Goal: Find specific page/section: Find specific page/section

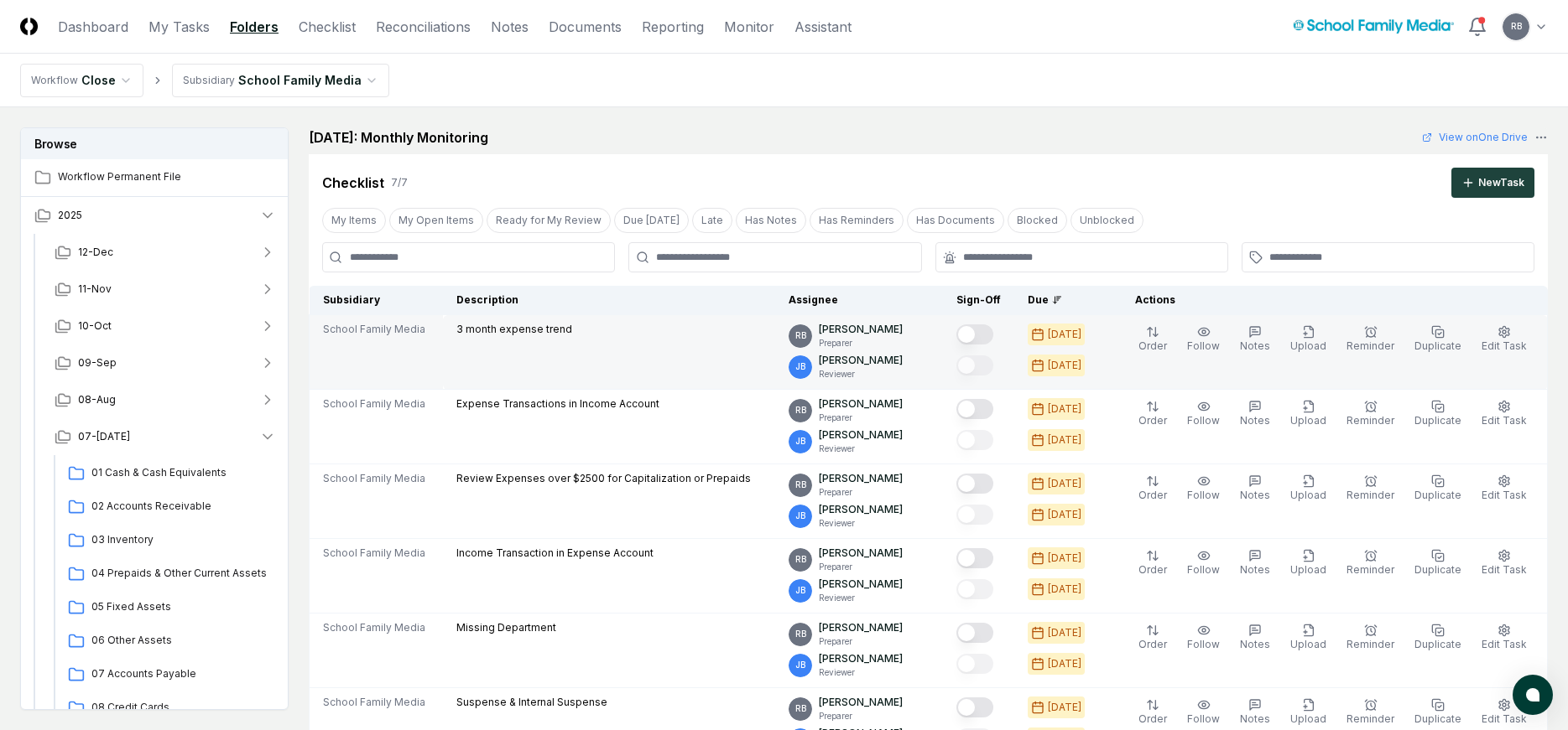
scroll to position [581, 0]
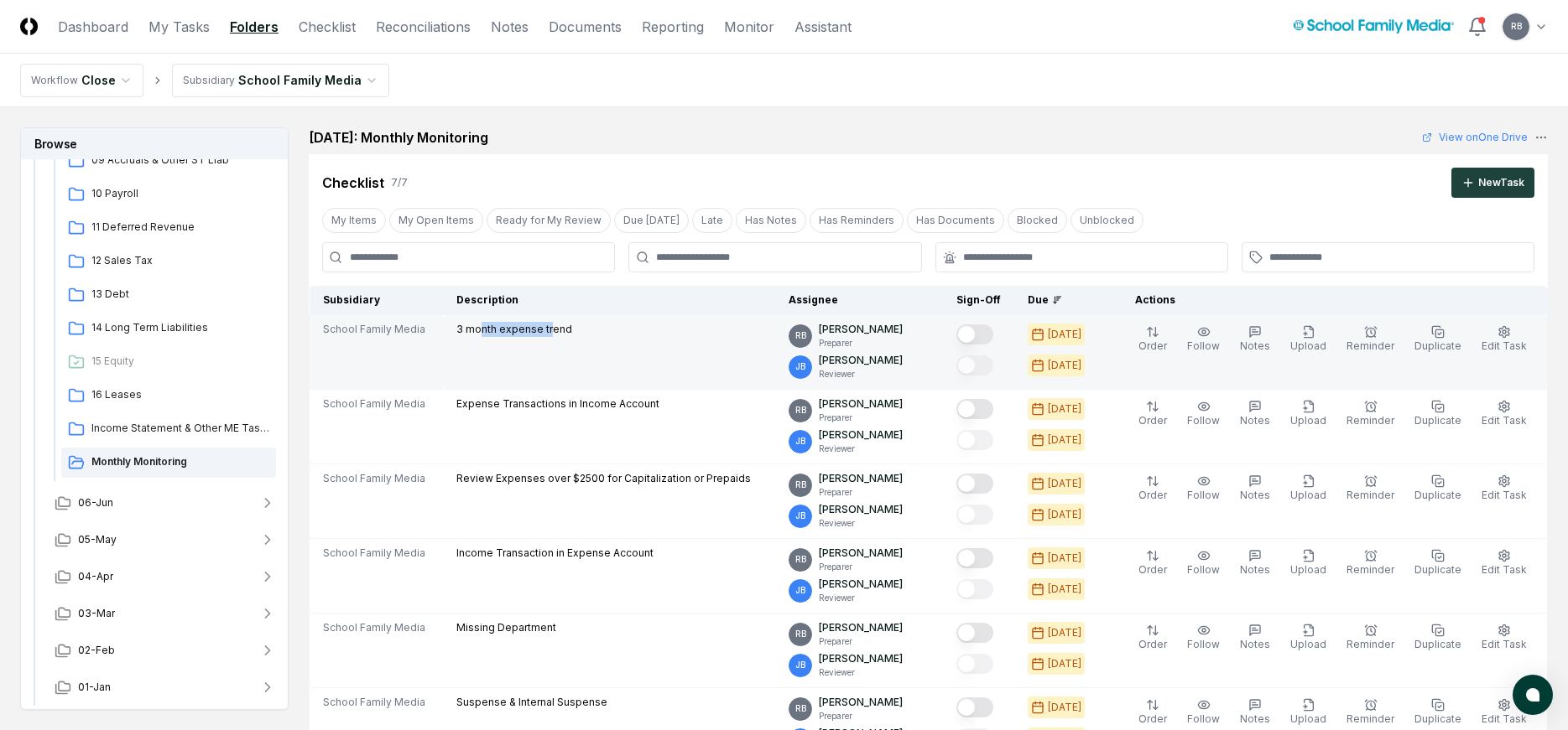
drag, startPoint x: 487, startPoint y: 327, endPoint x: 555, endPoint y: 331, distance: 68.1
click at [555, 331] on p "3 month expense trend" at bounding box center [514, 329] width 115 height 15
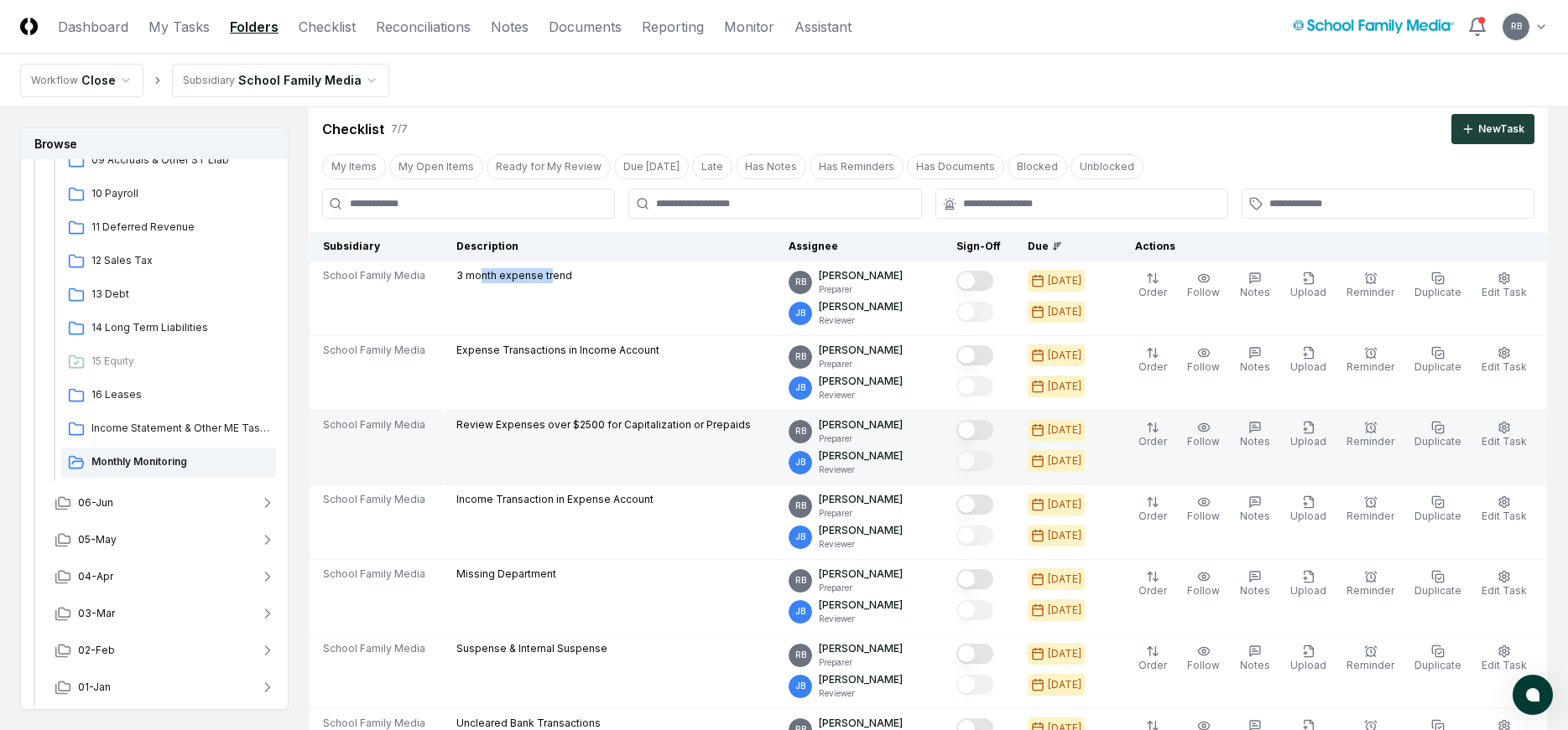
scroll to position [84, 0]
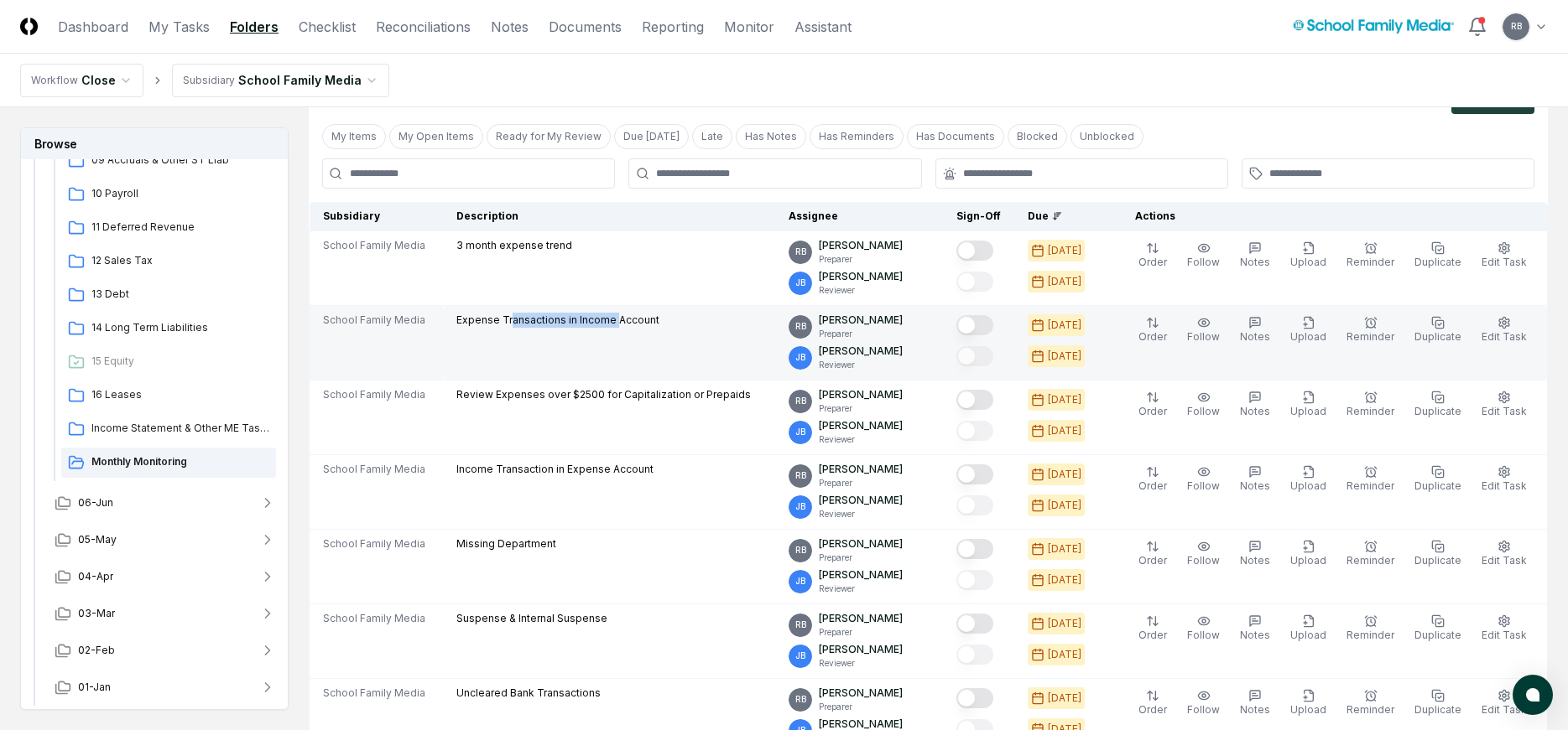
drag, startPoint x: 515, startPoint y: 321, endPoint x: 619, endPoint y: 319, distance: 104.0
click at [619, 319] on p "Expense Transactions in Income Account" at bounding box center [558, 320] width 203 height 15
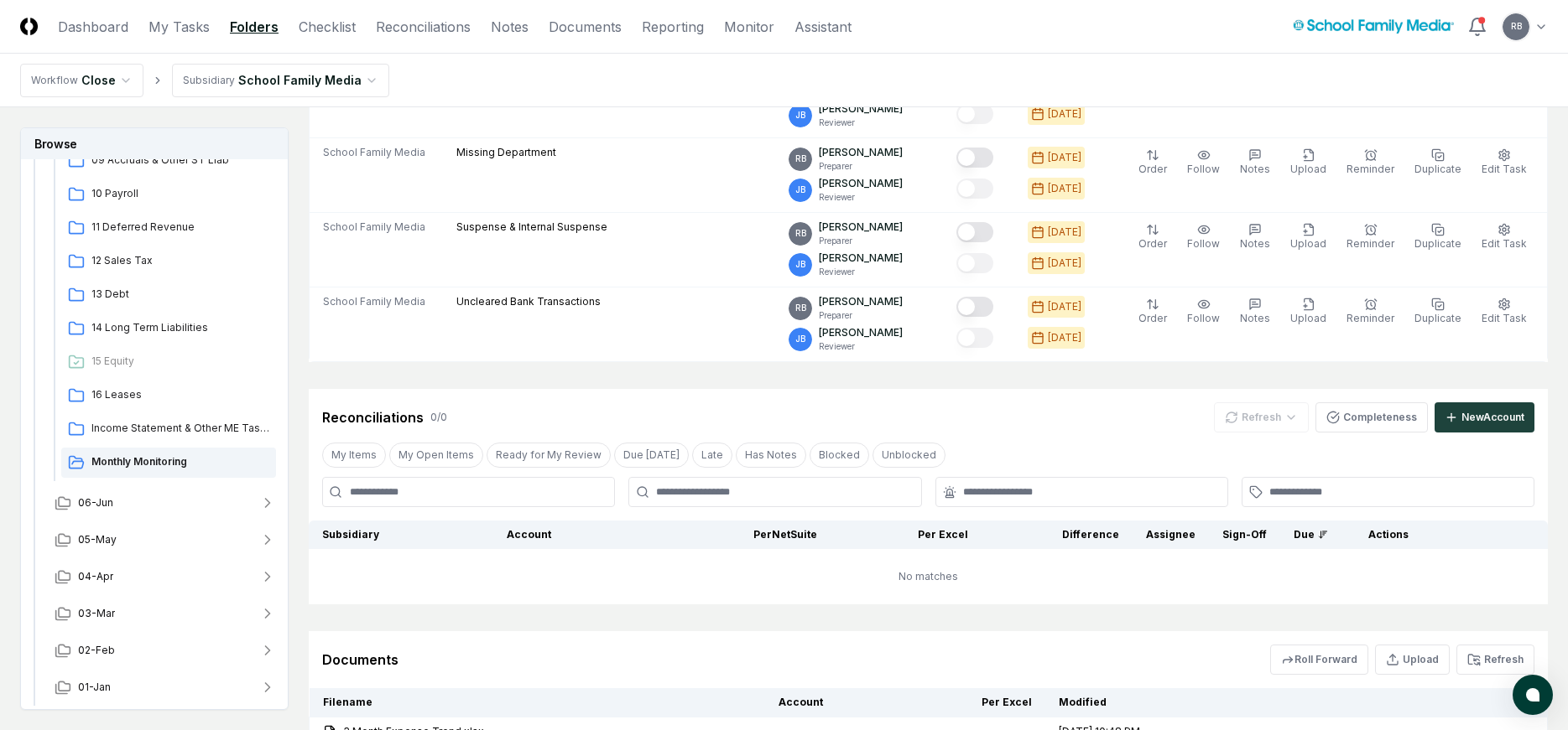
scroll to position [811, 0]
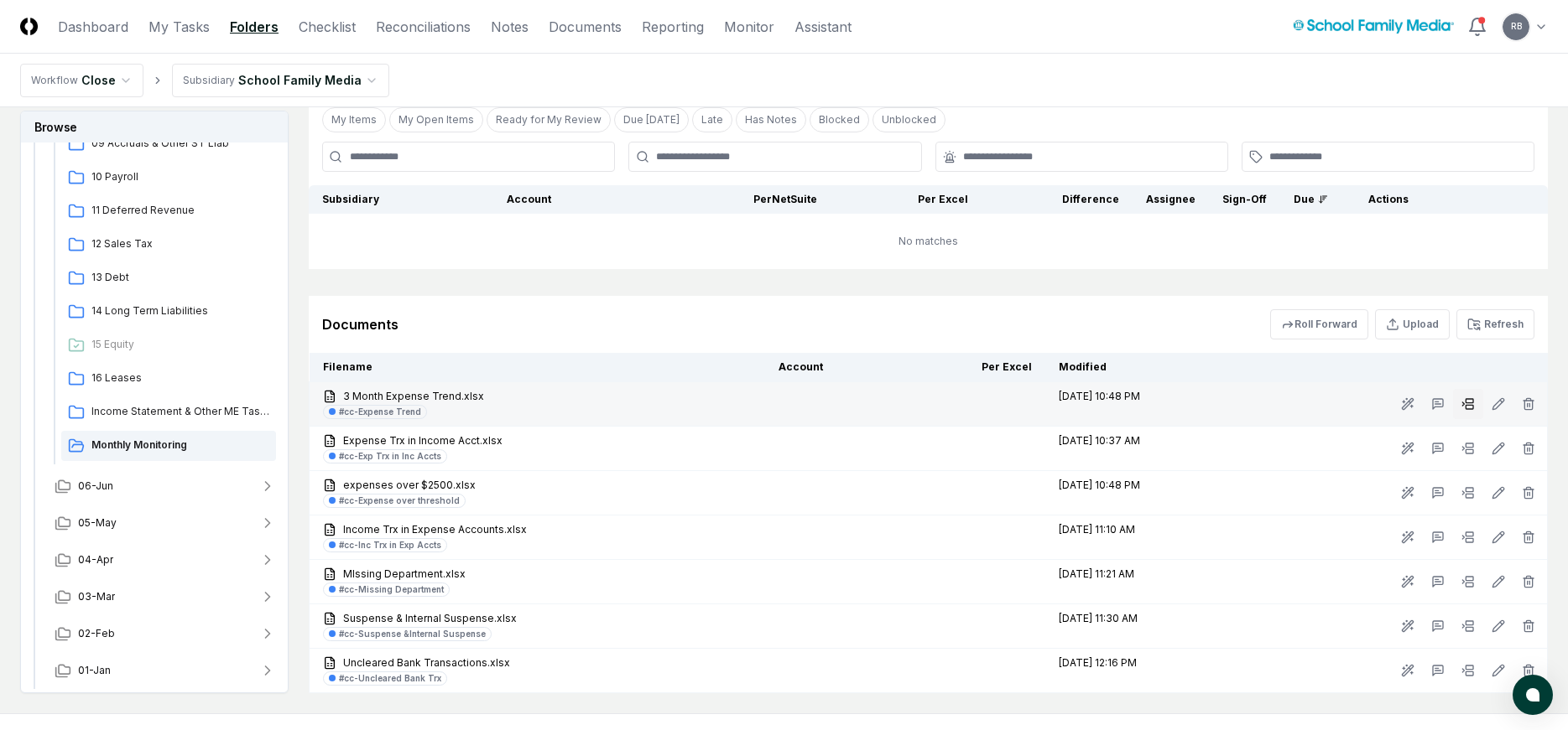
click at [1468, 403] on rect at bounding box center [1469, 401] width 8 height 4
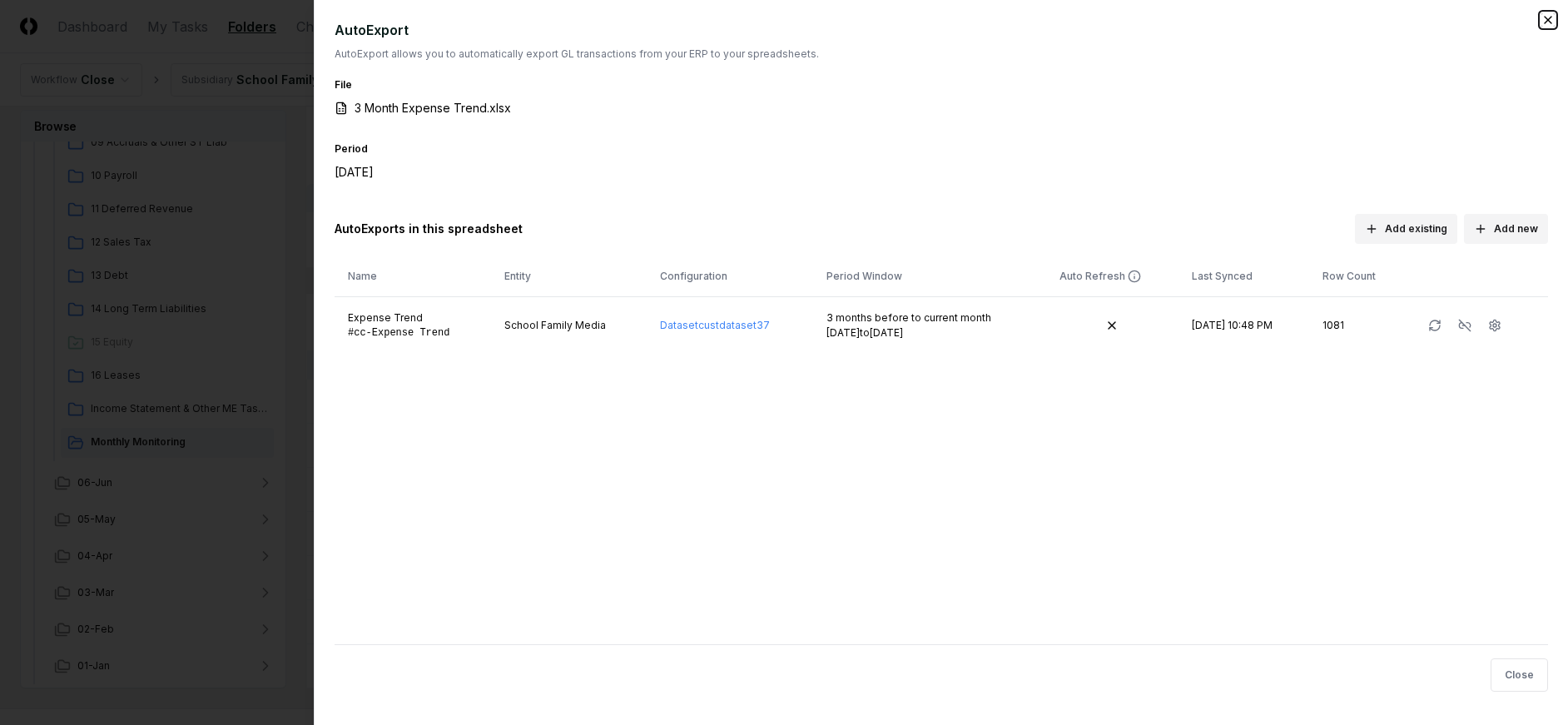
click at [1550, 21] on icon "button" at bounding box center [1548, 20] width 13 height 13
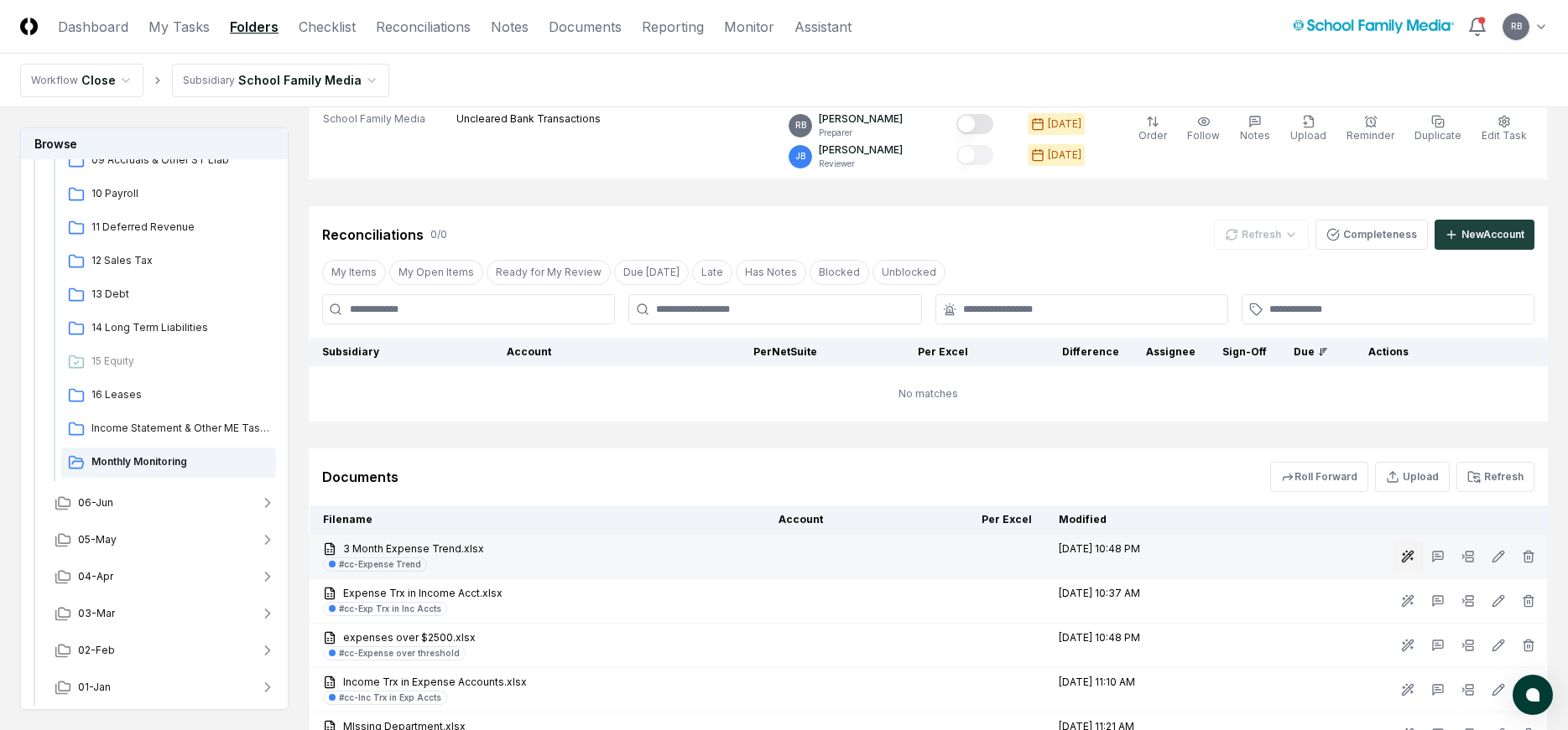
scroll to position [894, 0]
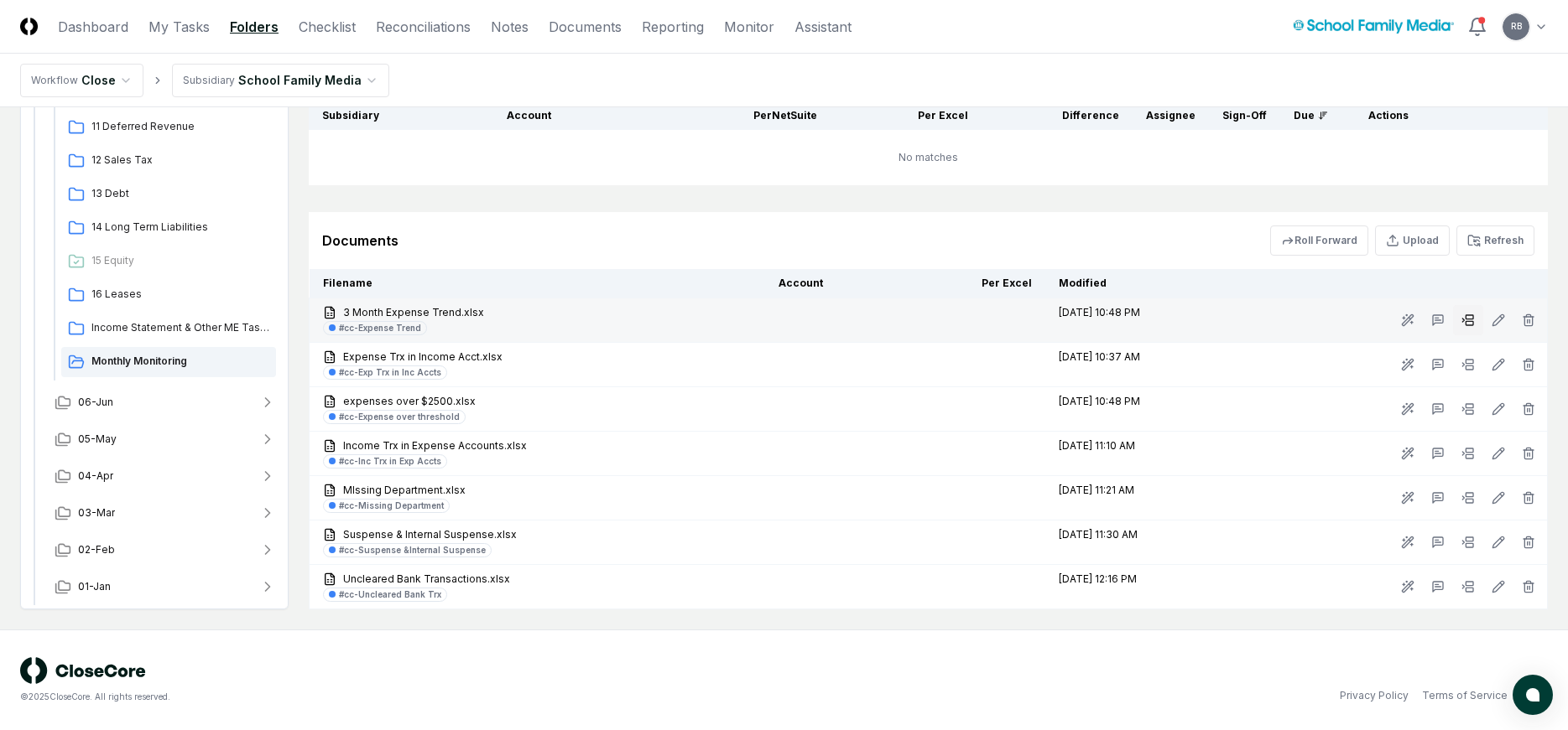
click at [1464, 318] on icon at bounding box center [1468, 320] width 13 height 13
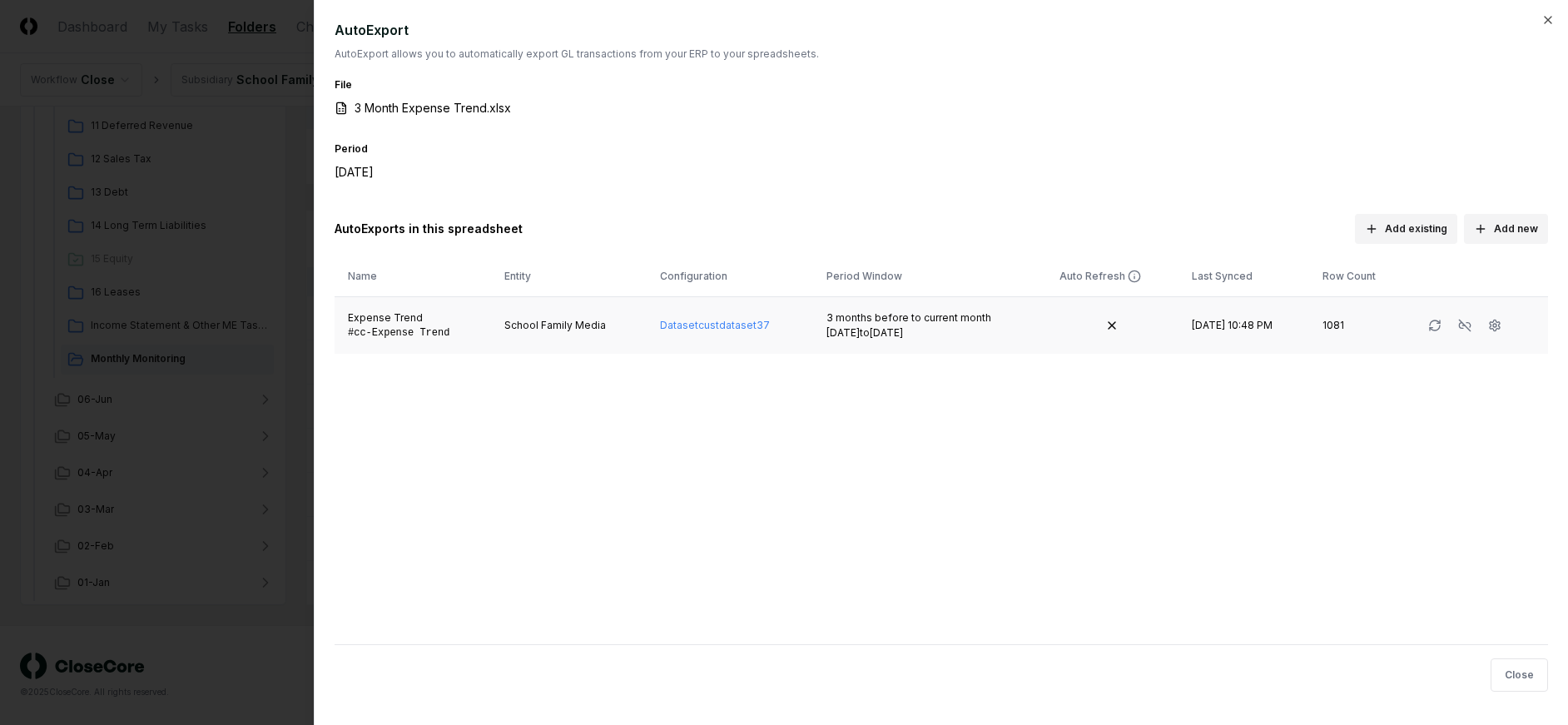
drag, startPoint x: 829, startPoint y: 335, endPoint x: 907, endPoint y: 332, distance: 78.1
click at [907, 332] on div "[DATE] to [DATE]" at bounding box center [930, 333] width 207 height 15
click at [1551, 17] on icon "button" at bounding box center [1548, 20] width 7 height 7
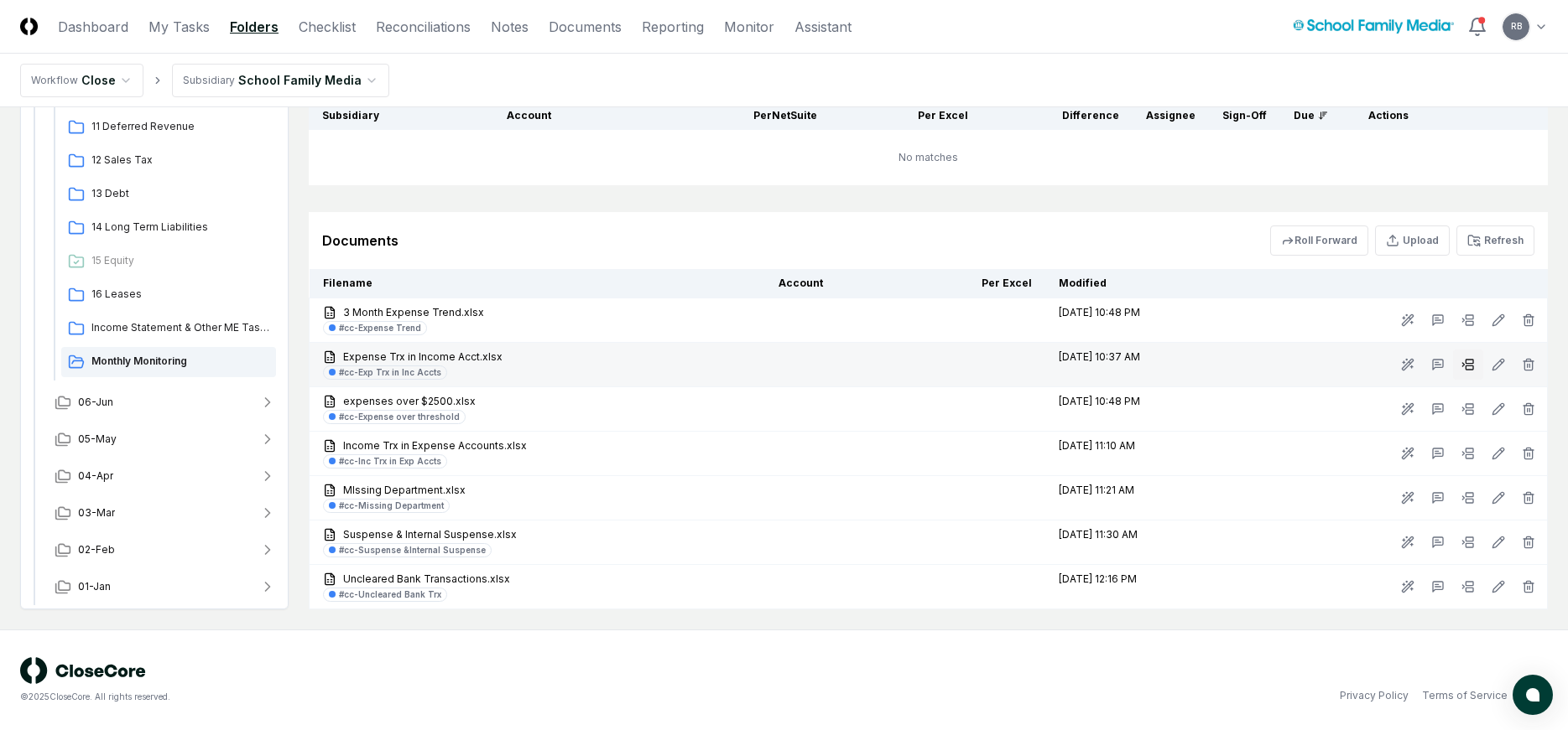
click at [1471, 366] on rect at bounding box center [1469, 368] width 8 height 4
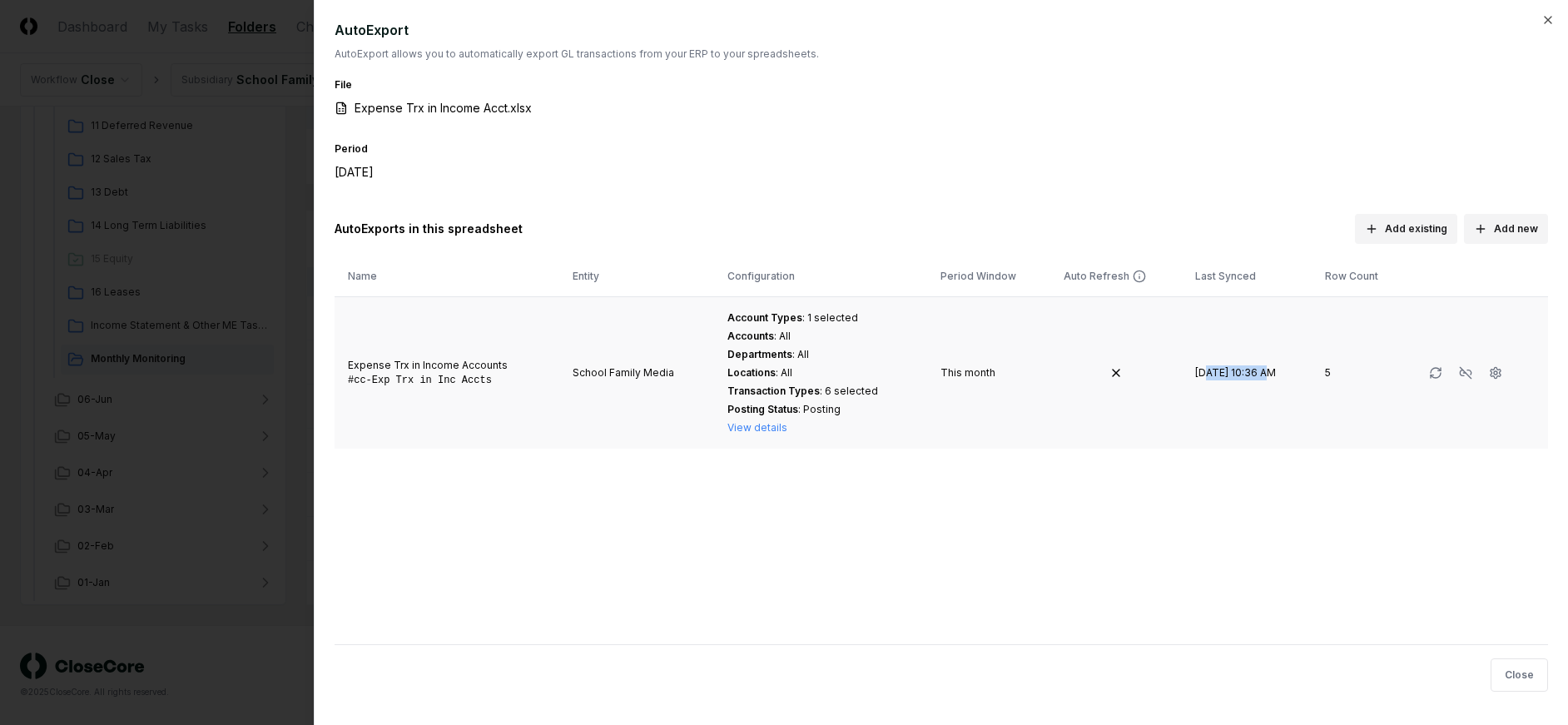
drag, startPoint x: 1184, startPoint y: 371, endPoint x: 1245, endPoint y: 371, distance: 61.0
click at [1245, 371] on td "[DATE] 10:36 AM" at bounding box center [1247, 373] width 129 height 152
click at [1544, 22] on icon "button" at bounding box center [1548, 20] width 13 height 13
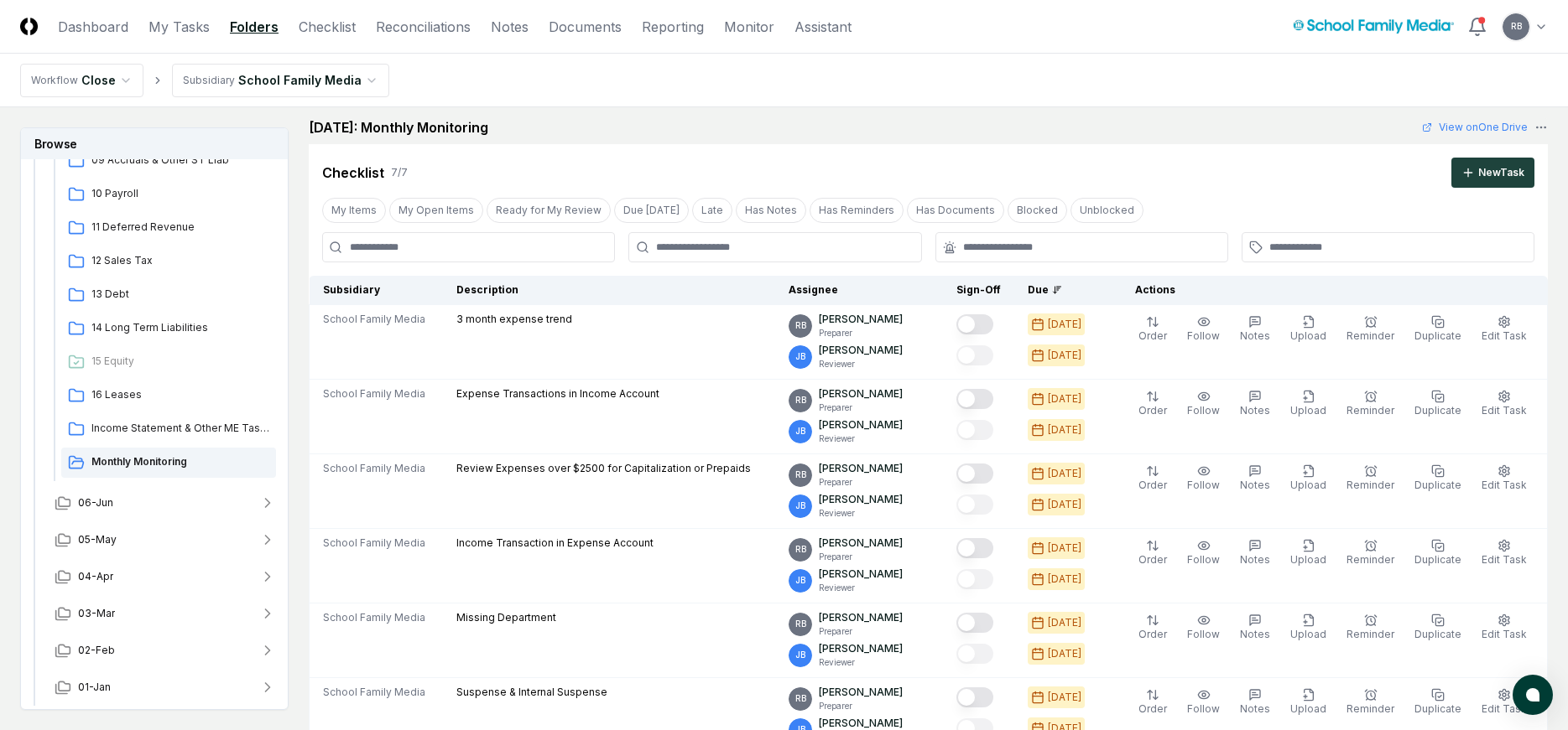
scroll to position [0, 0]
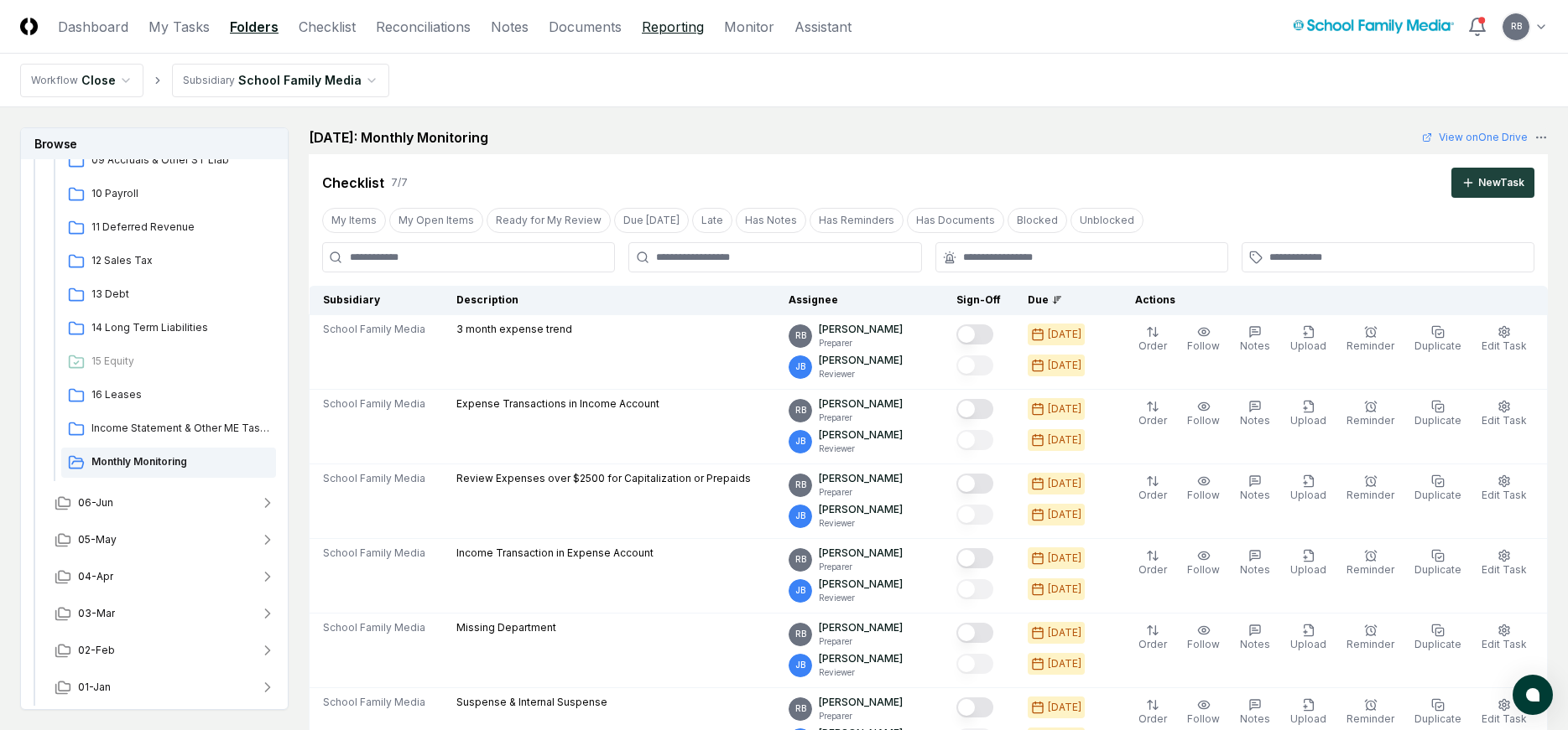
click at [690, 31] on link "Reporting" at bounding box center [672, 26] width 62 height 20
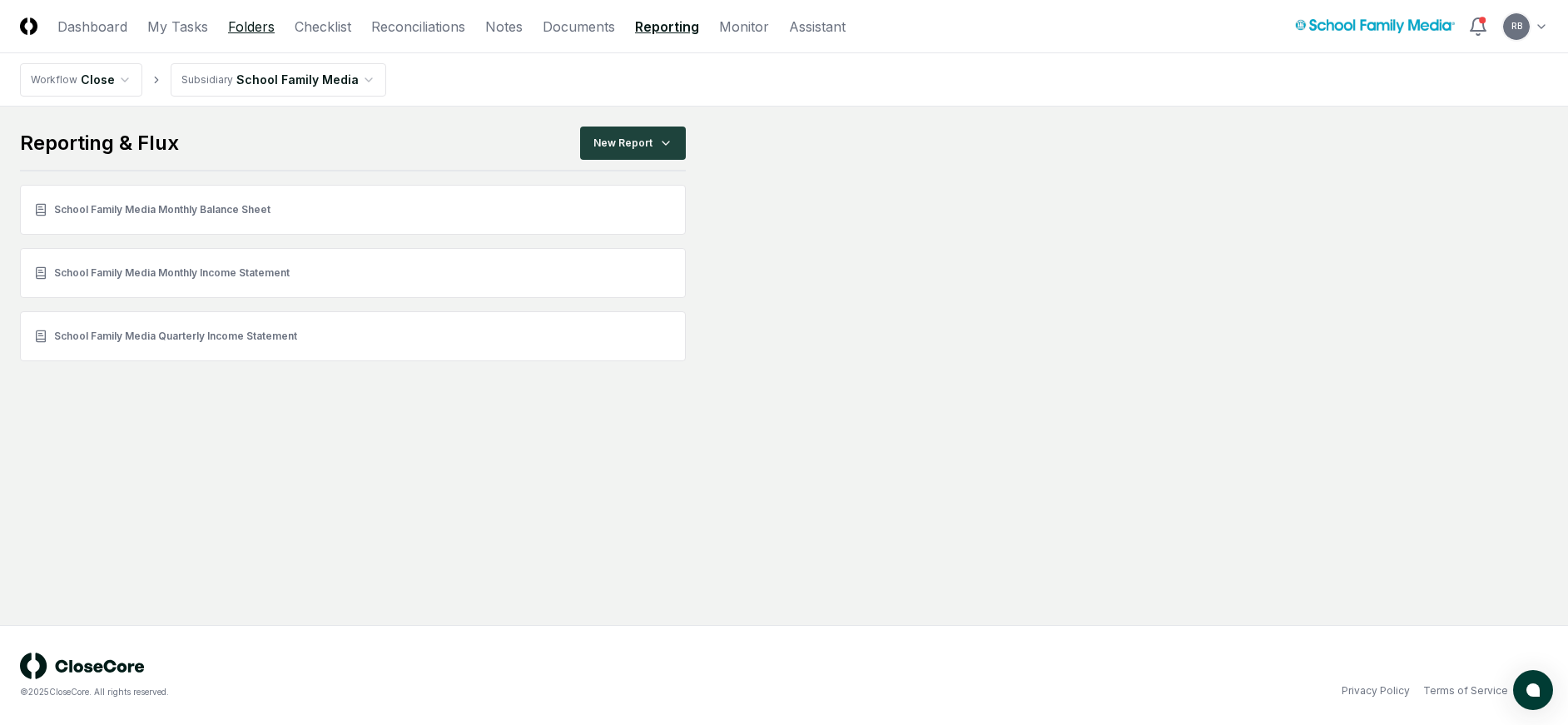
click at [246, 27] on link "Folders" at bounding box center [252, 26] width 47 height 20
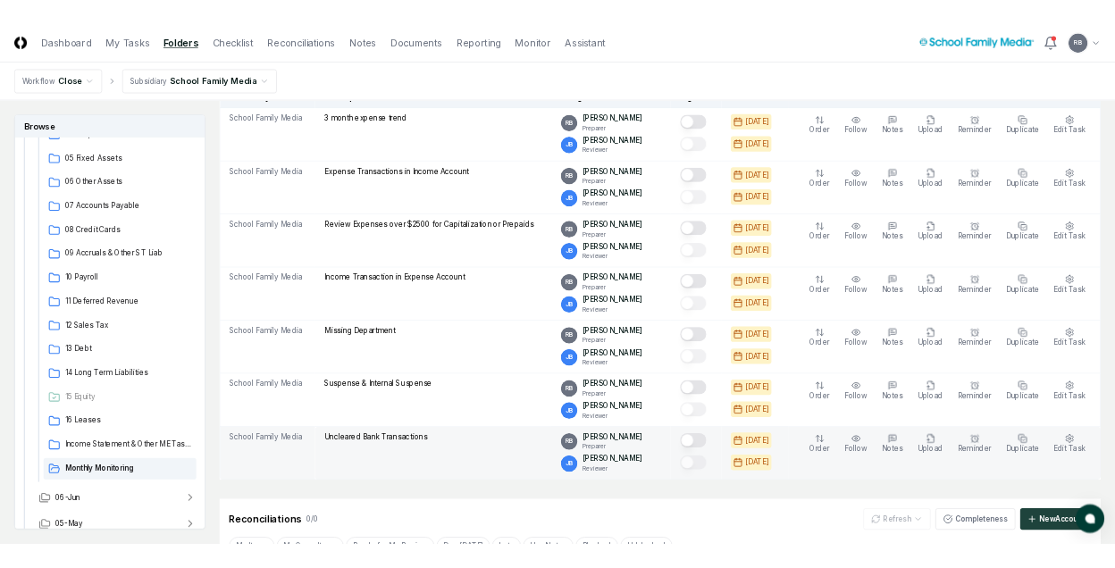
scroll to position [179, 0]
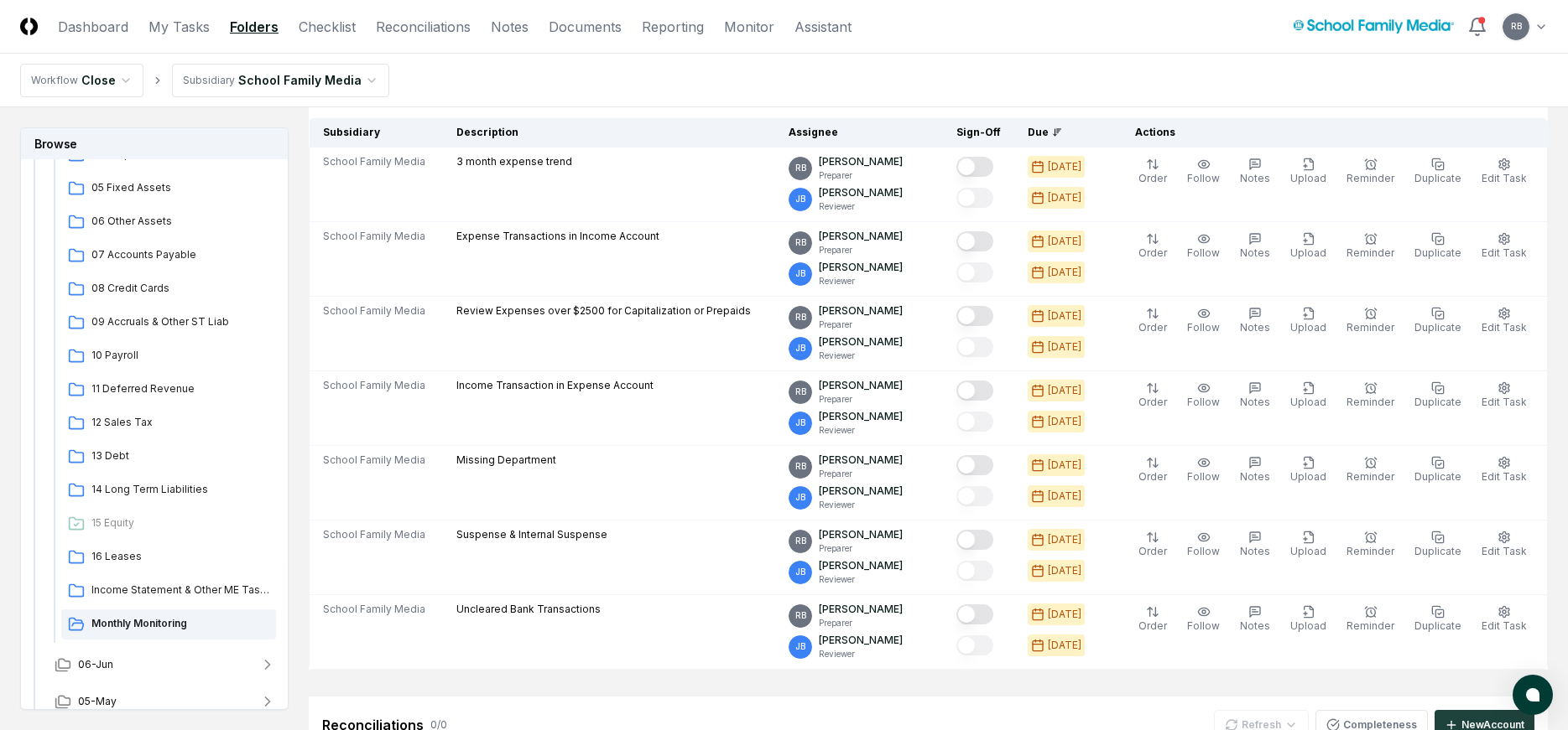
click at [602, 83] on nav "Workflow Close Subsidiary School Family Media" at bounding box center [784, 80] width 1568 height 53
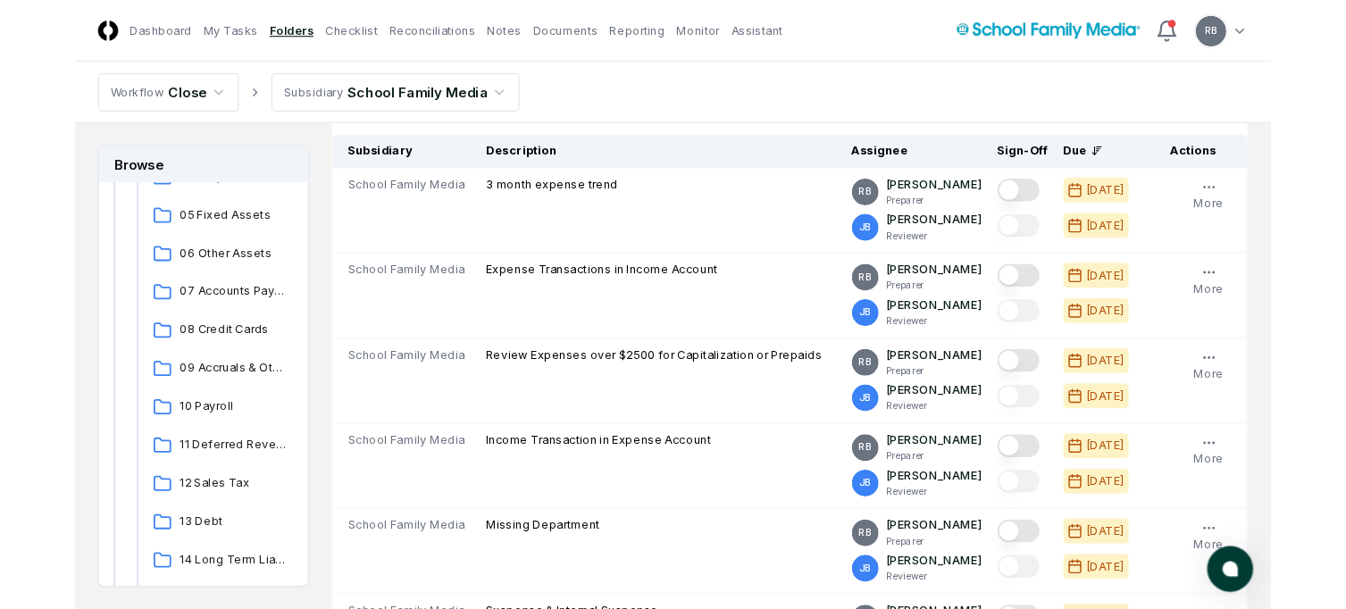
scroll to position [214, 0]
